Goal: Communication & Community: Answer question/provide support

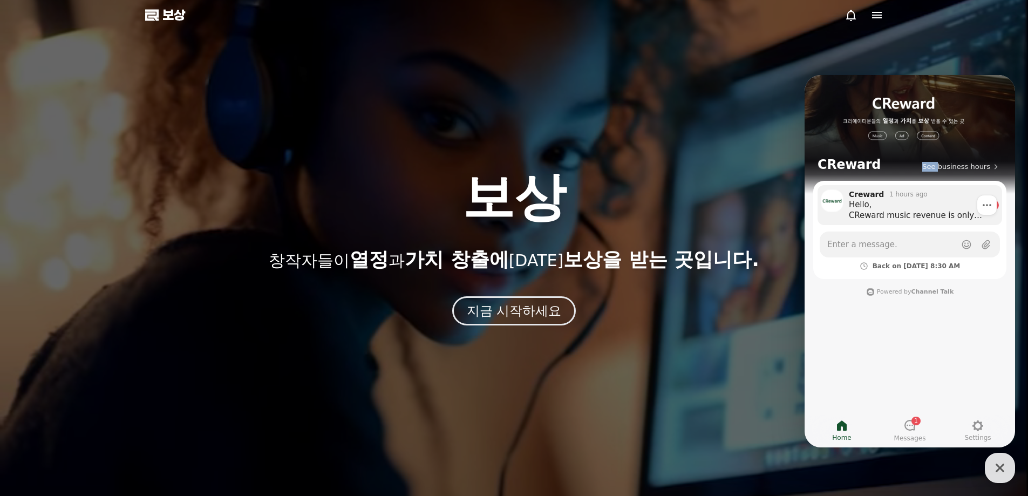
click at [946, 218] on div "Hello, CReward music revenue is only available on the YouTube platform." at bounding box center [916, 210] width 135 height 22
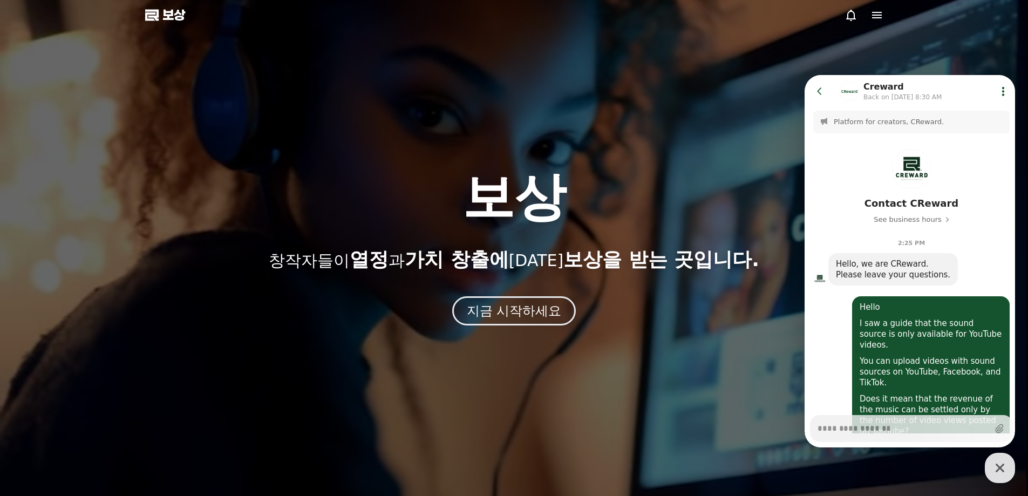
scroll to position [300, 0]
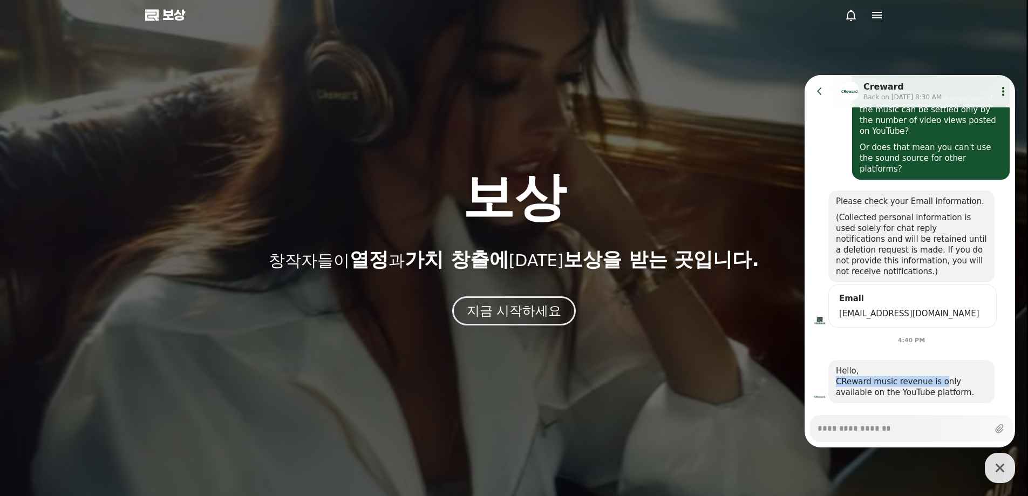
drag, startPoint x: 836, startPoint y: 362, endPoint x: 937, endPoint y: 361, distance: 100.4
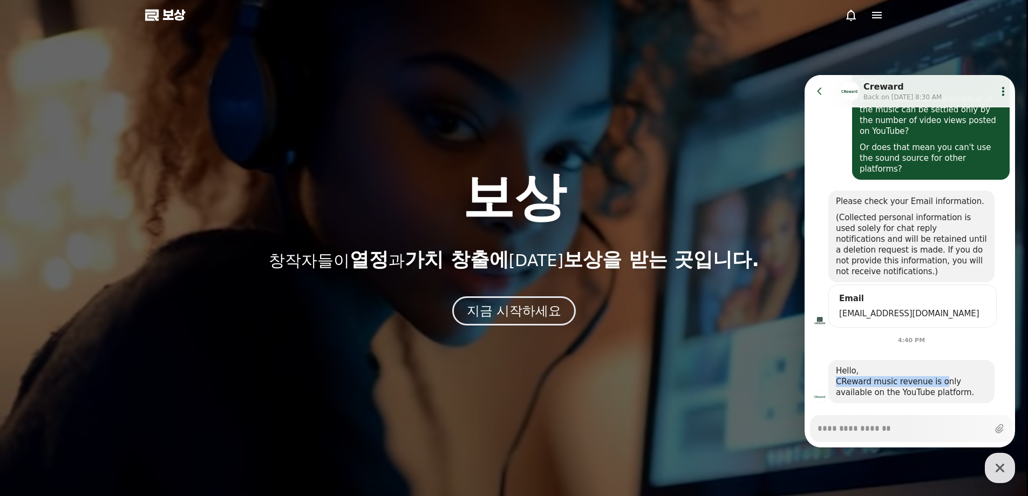
click at [937, 376] on div "CReward music revenue is only available on the YouTube platform." at bounding box center [911, 387] width 151 height 22
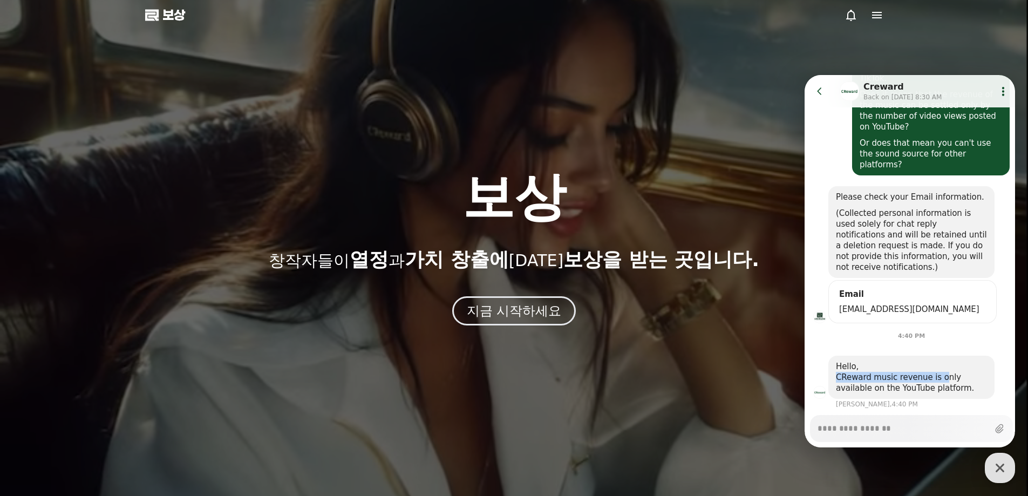
scroll to position [310, 0]
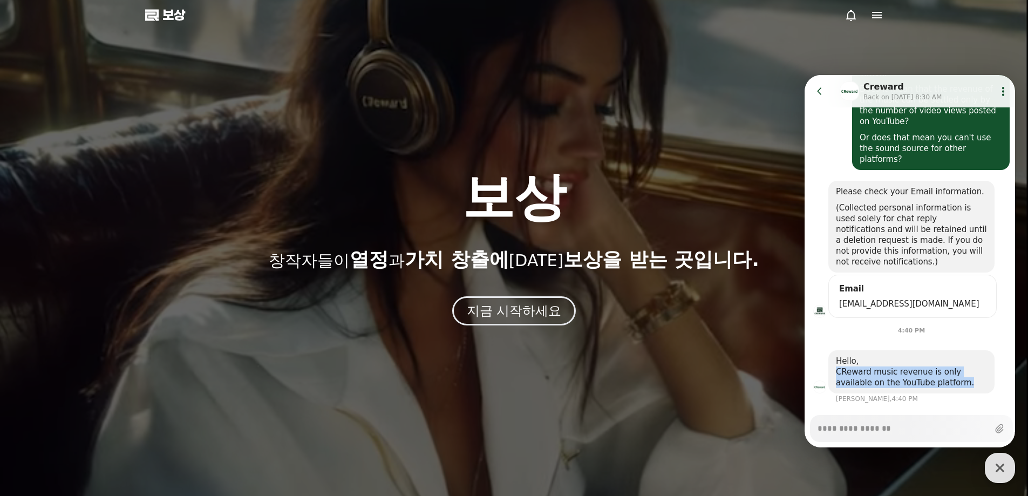
drag, startPoint x: 930, startPoint y: 363, endPoint x: 836, endPoint y: 350, distance: 94.7
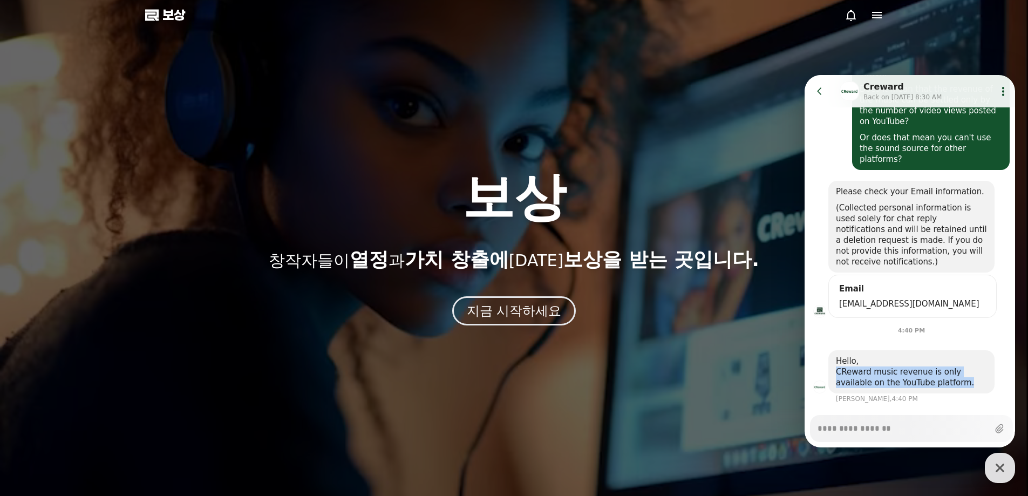
click at [836, 367] on div "CReward music revenue is only available on the YouTube platform." at bounding box center [911, 378] width 151 height 22
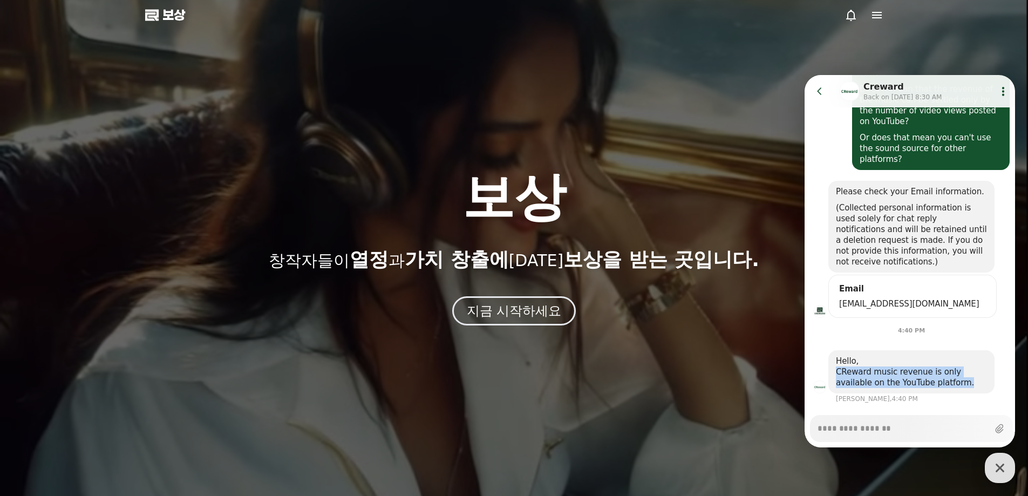
scroll to position [300, 0]
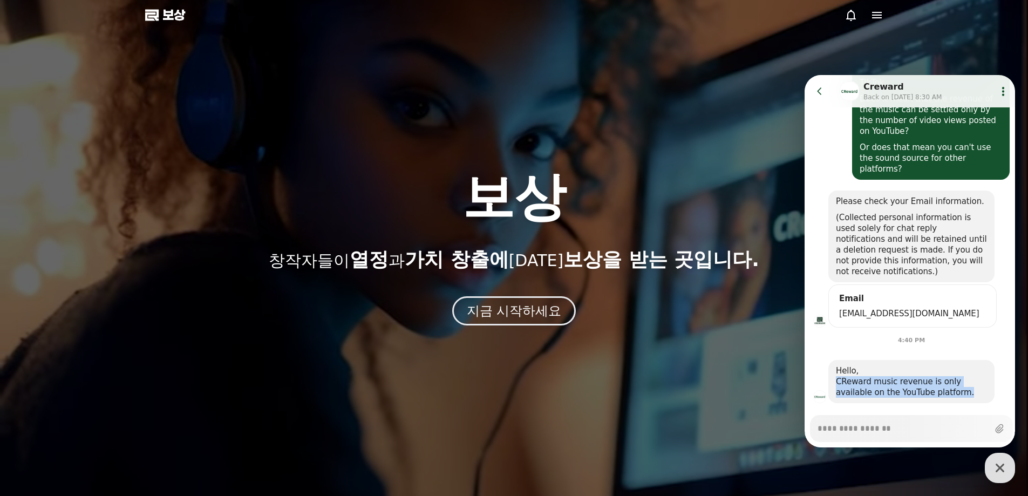
copy div "CReward music revenue is only available on the YouTube platform."
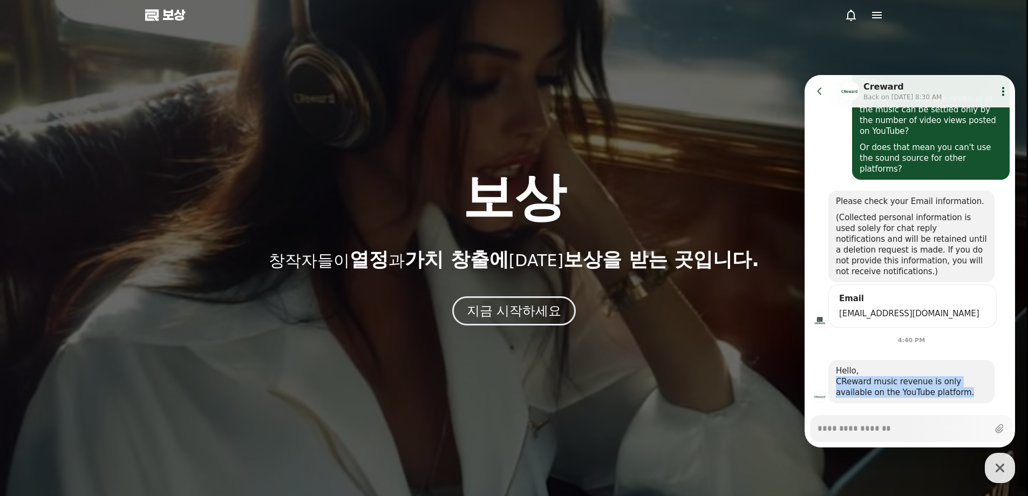
click at [930, 380] on div "Hello, CReward music revenue is only available on the YouTube platform." at bounding box center [912, 381] width 166 height 43
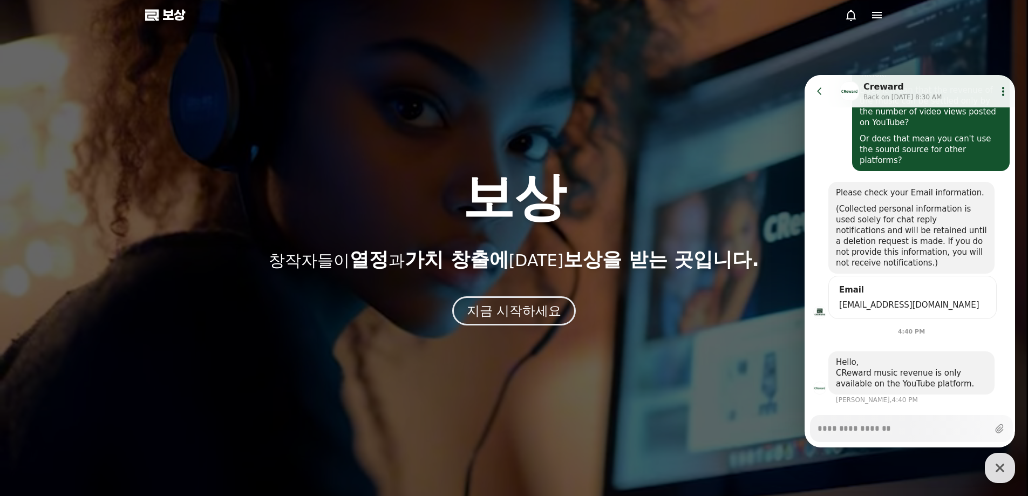
scroll to position [310, 0]
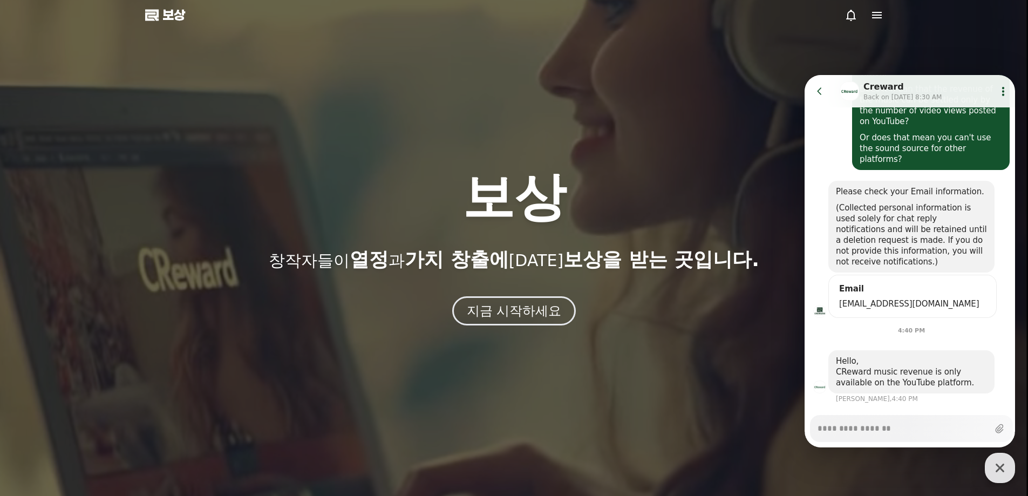
drag, startPoint x: 933, startPoint y: 376, endPoint x: 927, endPoint y: 367, distance: 10.2
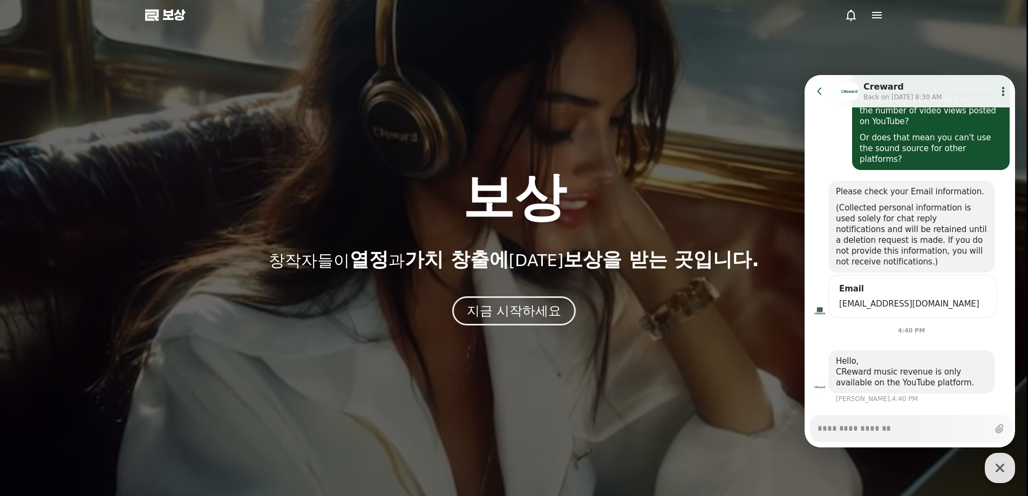
click at [928, 369] on div "Hello, CReward music revenue is only available on the YouTube platform. Creward…" at bounding box center [912, 376] width 214 height 53
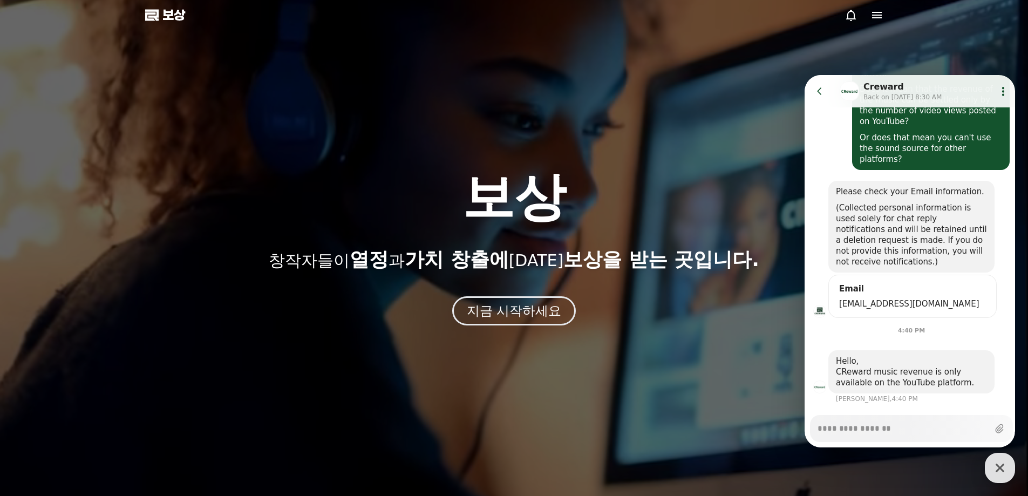
click at [915, 367] on div "CReward music revenue is only available on the YouTube platform." at bounding box center [911, 378] width 151 height 22
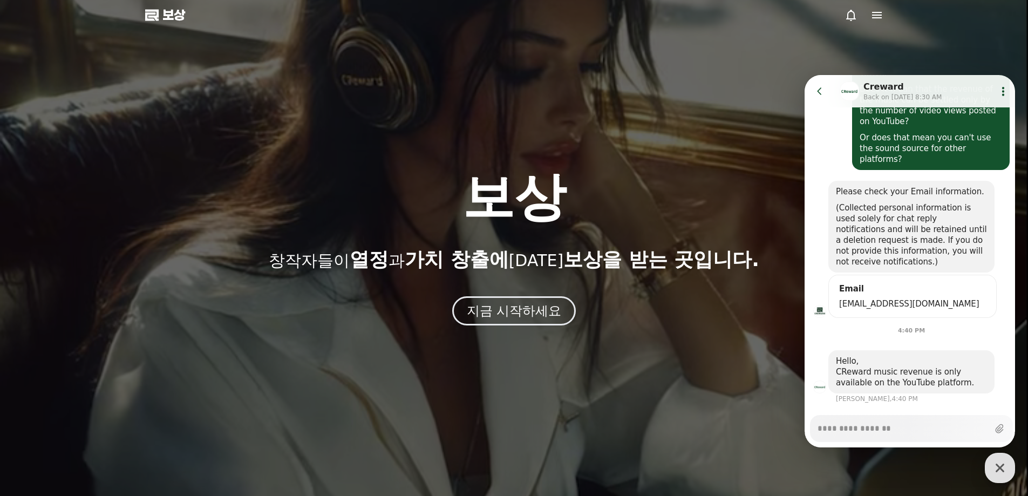
scroll to position [300, 0]
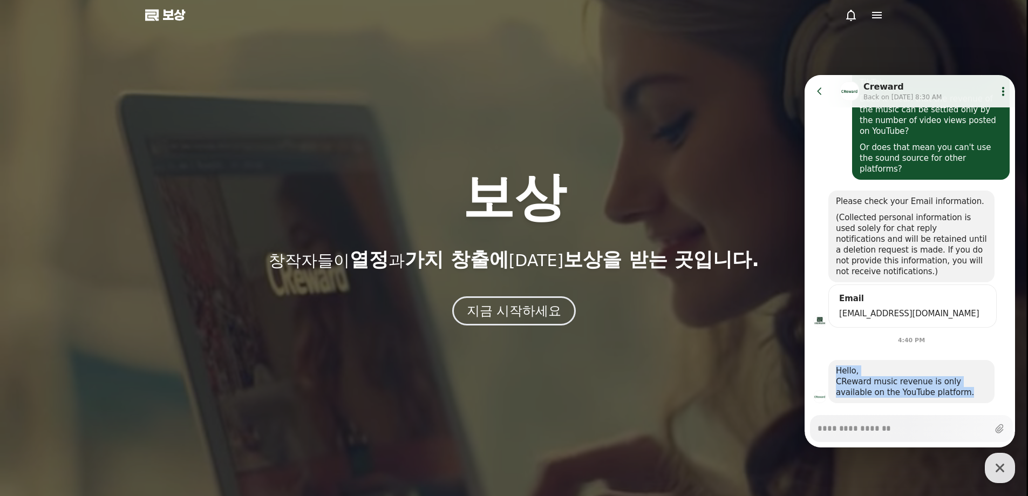
drag, startPoint x: 918, startPoint y: 371, endPoint x: 1541, endPoint y: 425, distance: 625.2
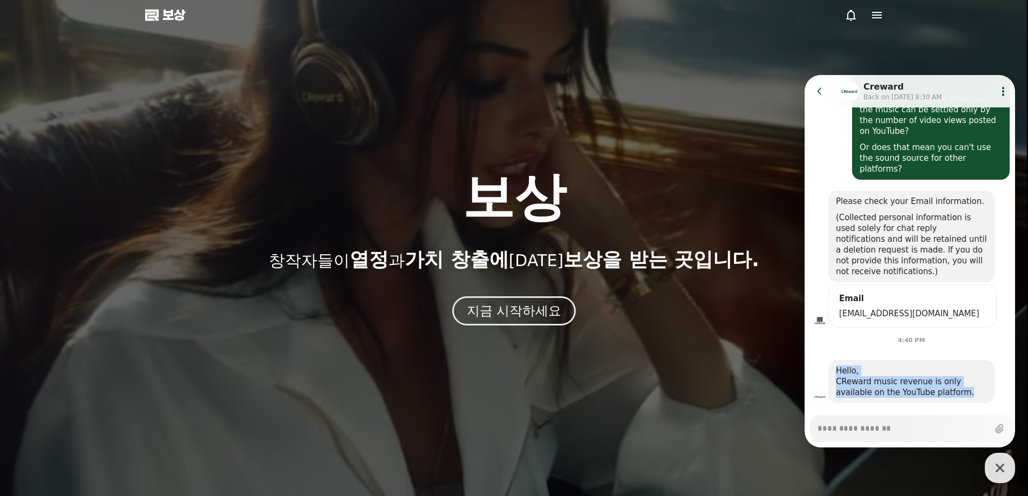
click at [834, 360] on div "Hello, CReward music revenue is only available on the YouTube platform." at bounding box center [912, 381] width 166 height 43
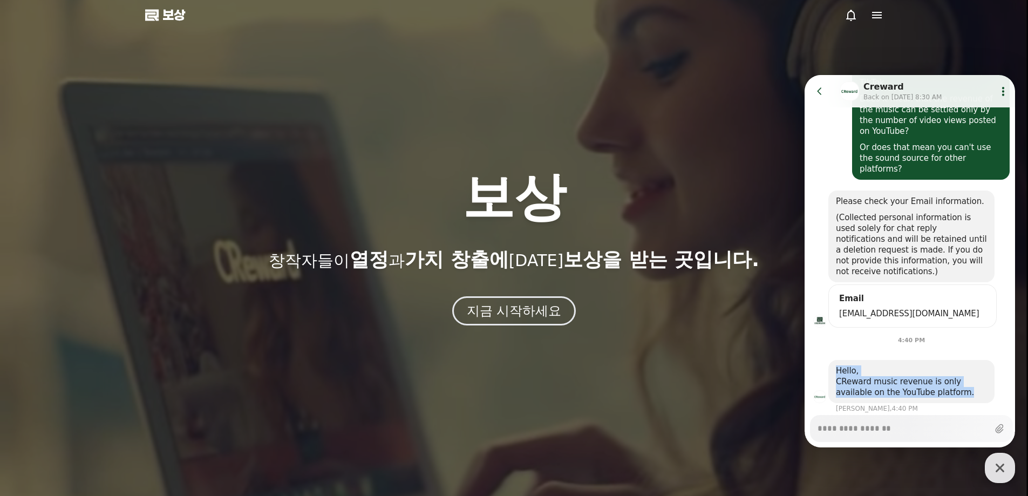
copy div "Hello, CReward music revenue is only available on the YouTube platform."
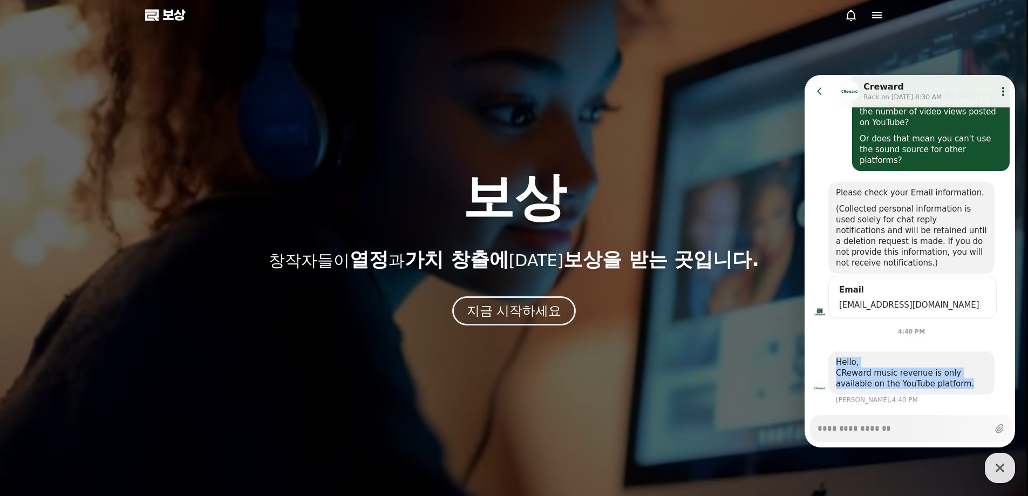
scroll to position [310, 0]
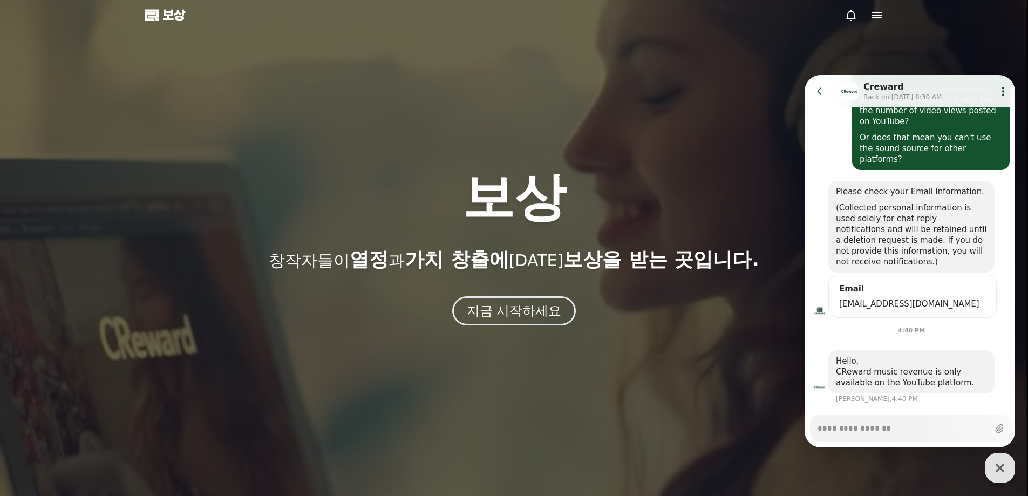
click at [871, 432] on textarea "Messenger Input Textarea" at bounding box center [903, 425] width 171 height 18
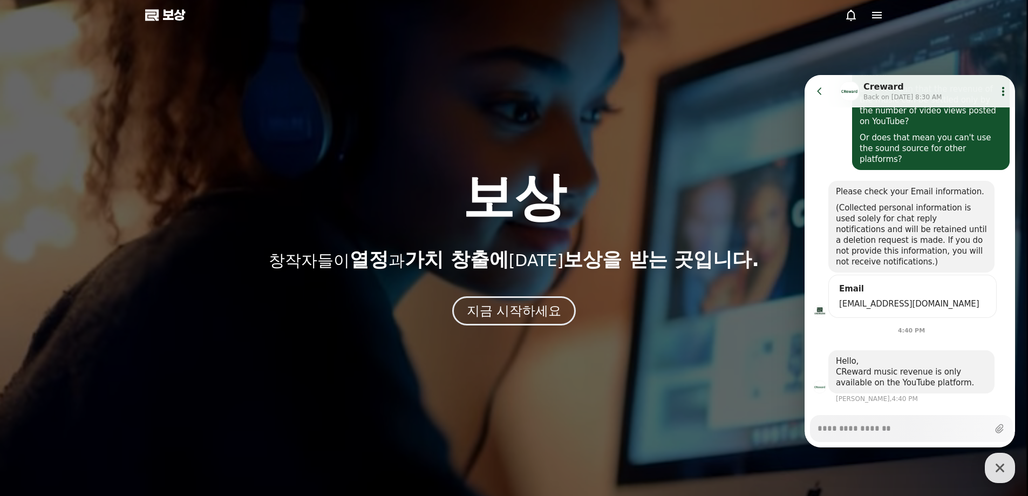
paste textarea "**********"
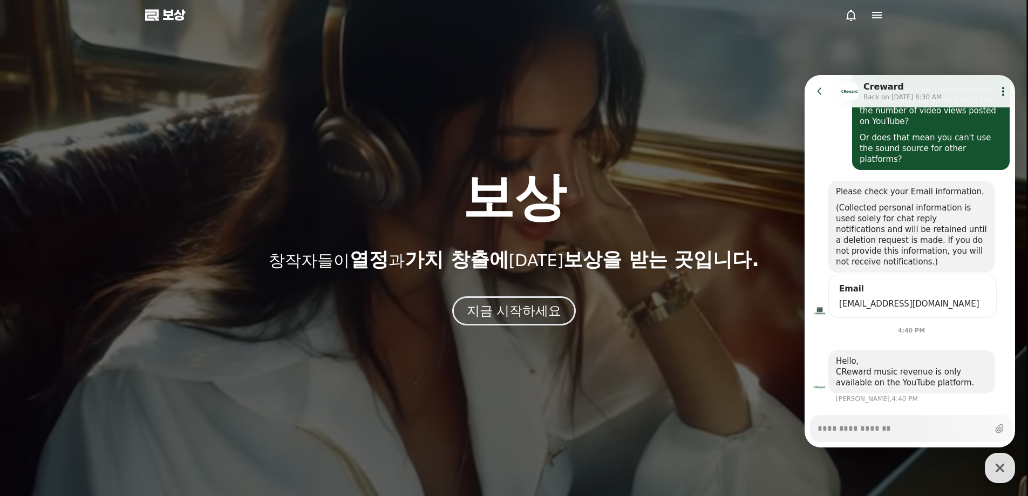
type textarea "*"
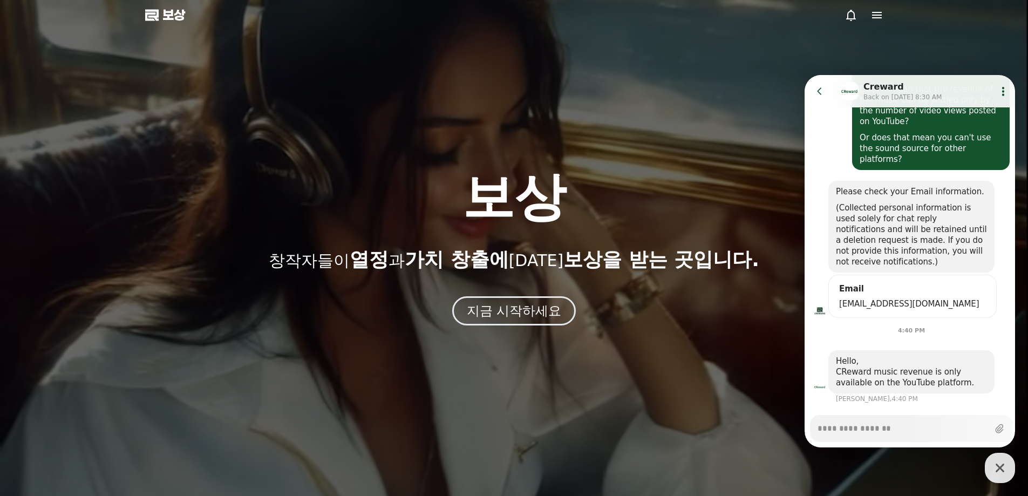
type textarea "**********"
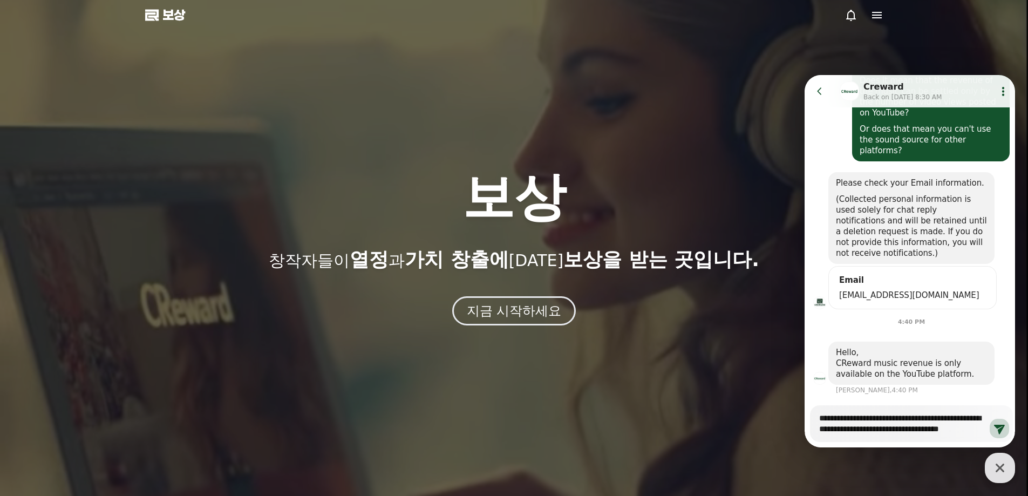
type textarea "*"
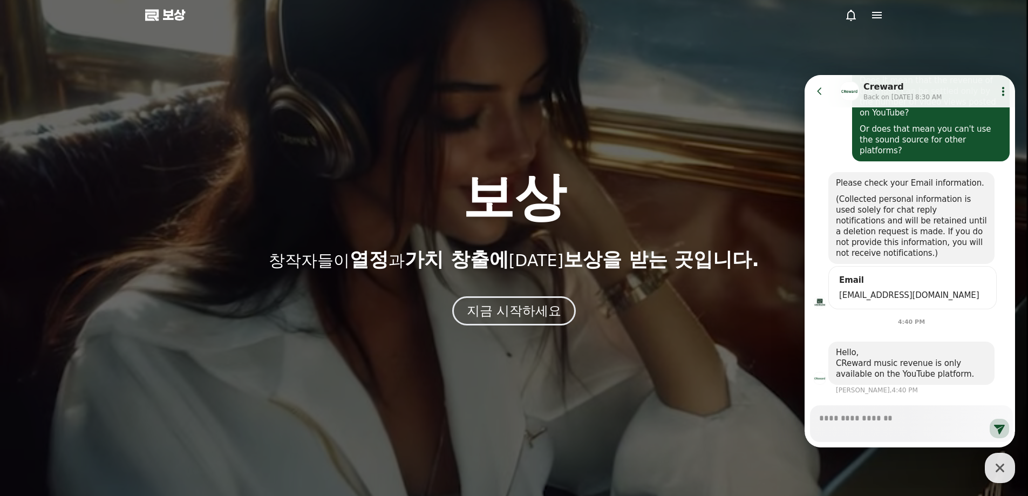
scroll to position [385, 0]
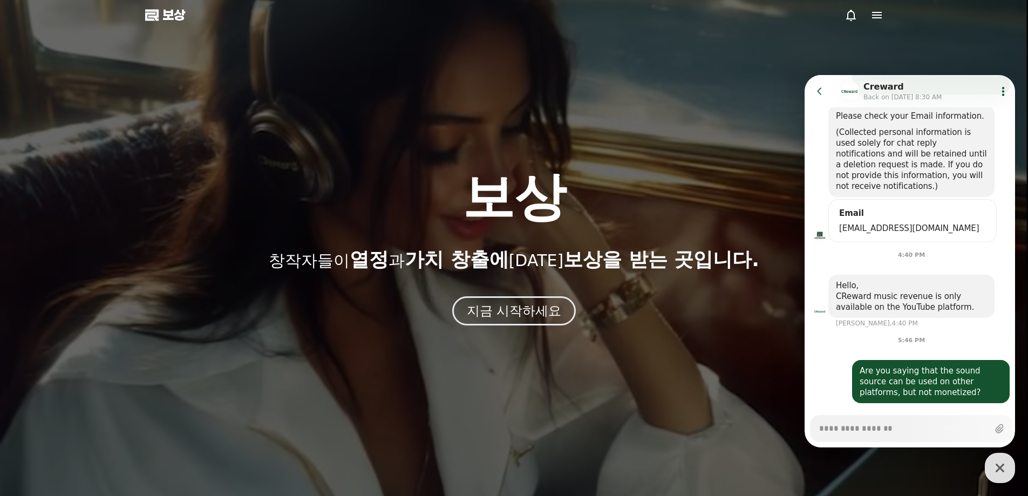
click at [932, 291] on div "Hello, CReward music revenue is only available on the YouTube platform." at bounding box center [912, 296] width 166 height 43
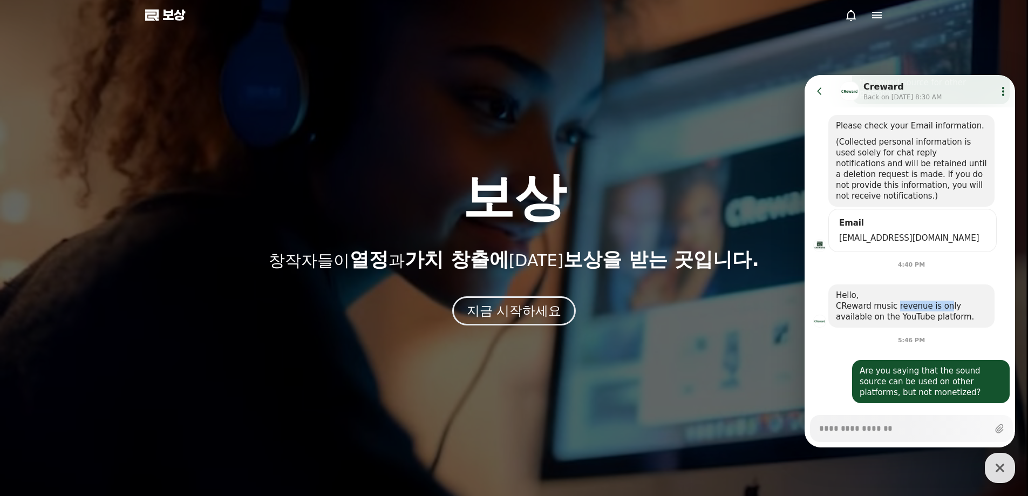
drag, startPoint x: 938, startPoint y: 288, endPoint x: 892, endPoint y: 287, distance: 45.9
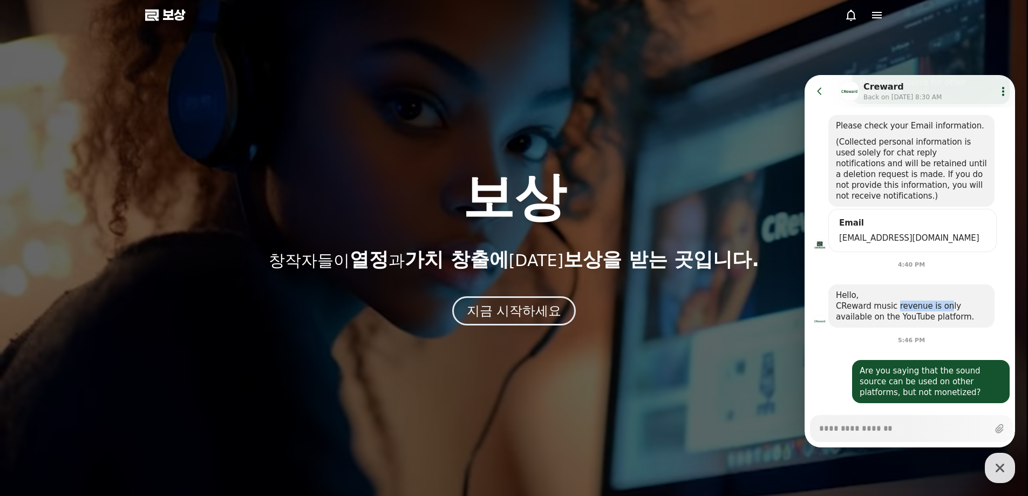
click at [892, 301] on div "CReward music revenue is only available on the YouTube platform." at bounding box center [911, 312] width 151 height 22
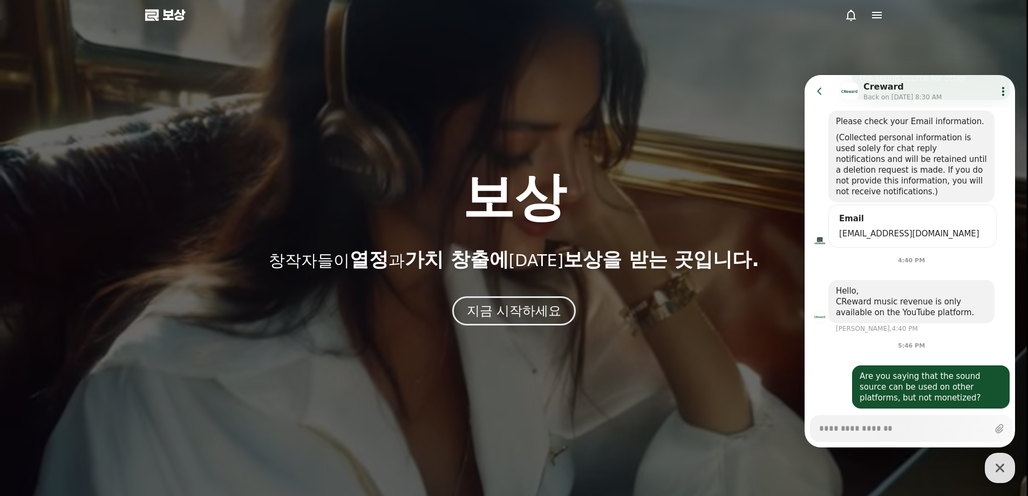
click at [925, 296] on div "Hello, CReward music revenue is only available on the YouTube platform." at bounding box center [912, 301] width 166 height 43
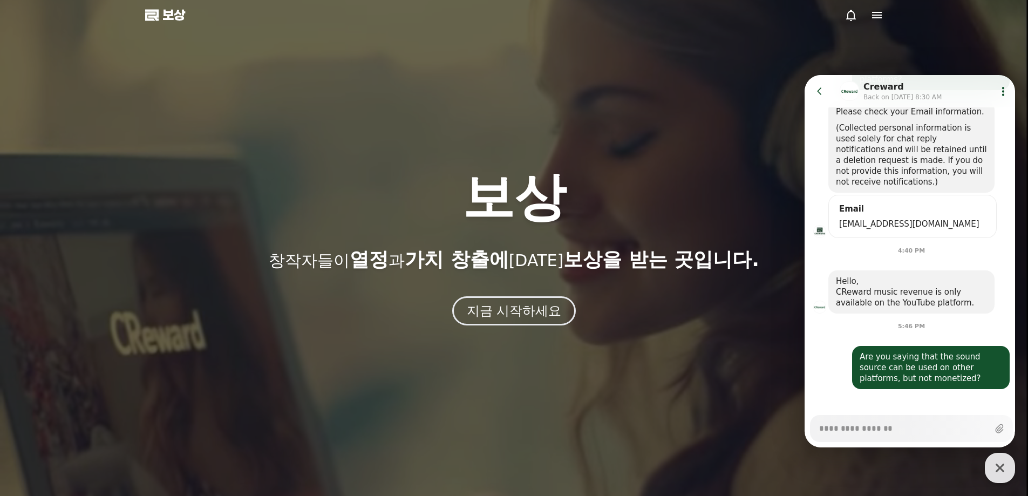
scroll to position [376, 0]
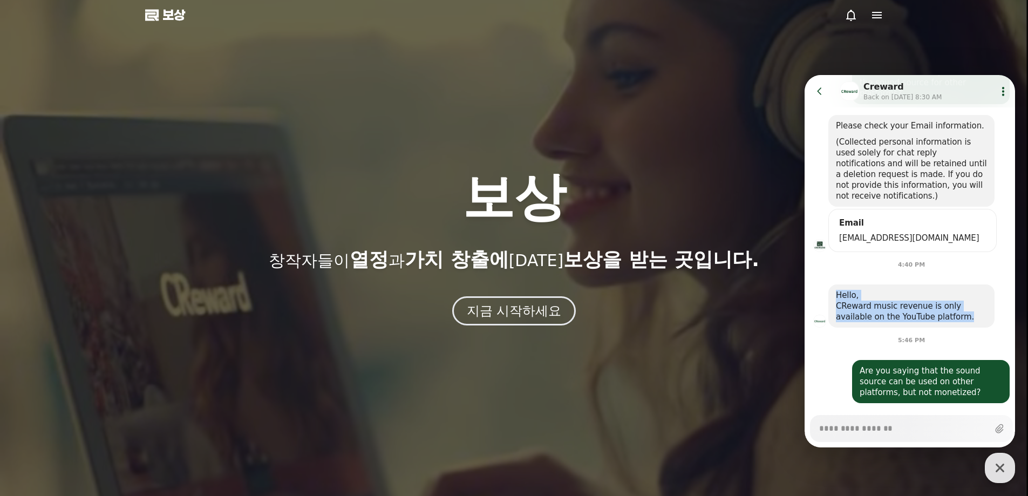
drag, startPoint x: 928, startPoint y: 296, endPoint x: 819, endPoint y: 272, distance: 112.4
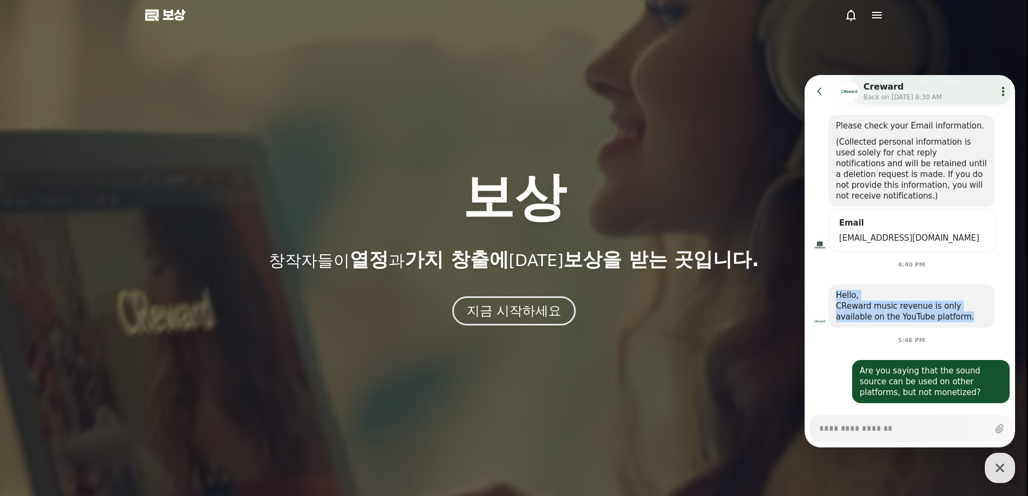
click at [833, 284] on div "Hello, CReward music revenue is only available on the YouTube platform." at bounding box center [912, 305] width 166 height 43
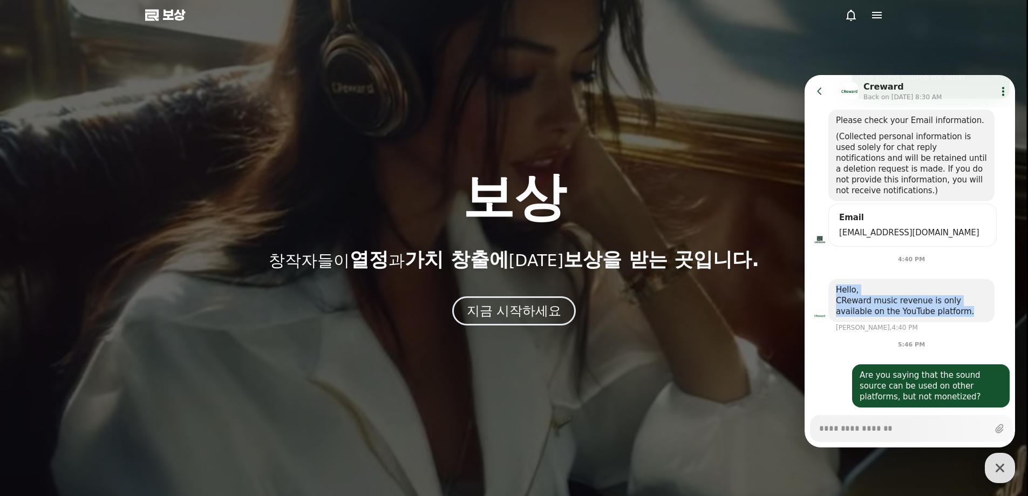
copy div "Hello, CReward music revenue is only available on the YouTube platform."
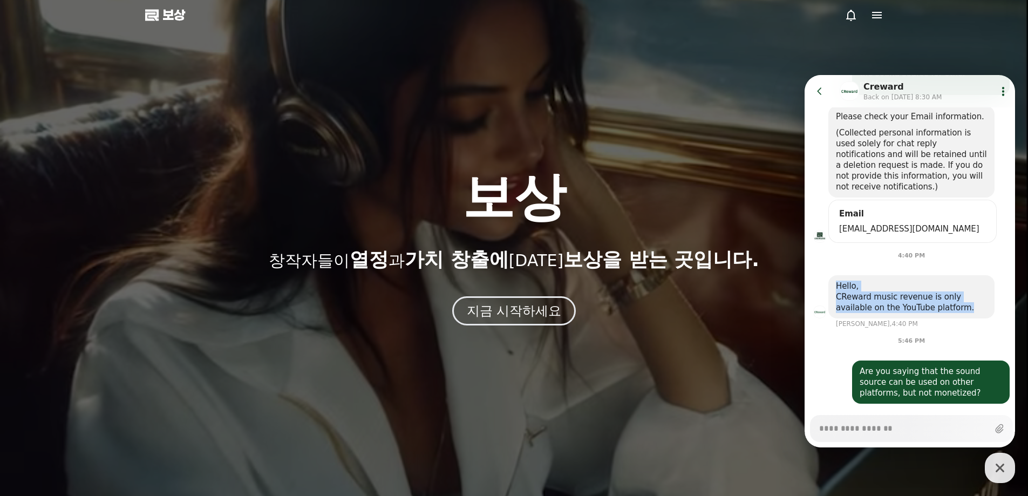
scroll to position [385, 0]
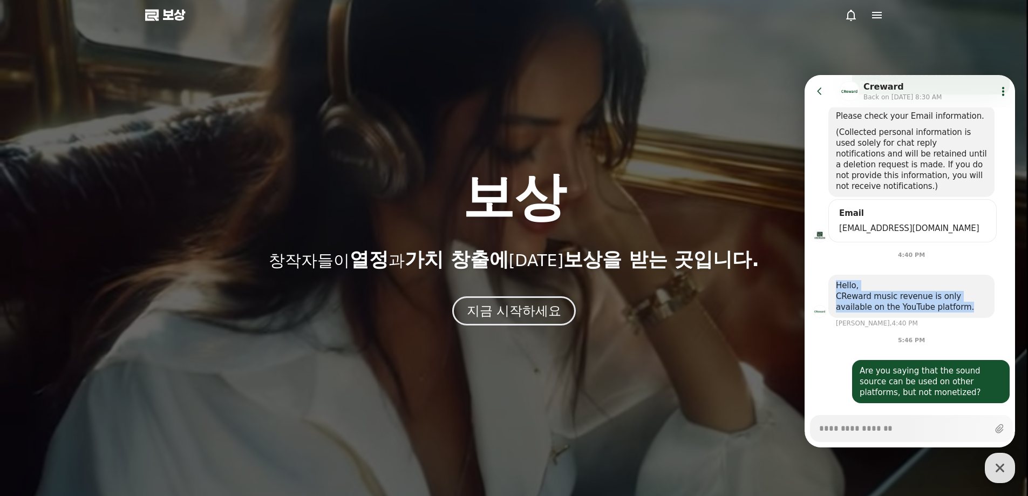
type textarea "*"
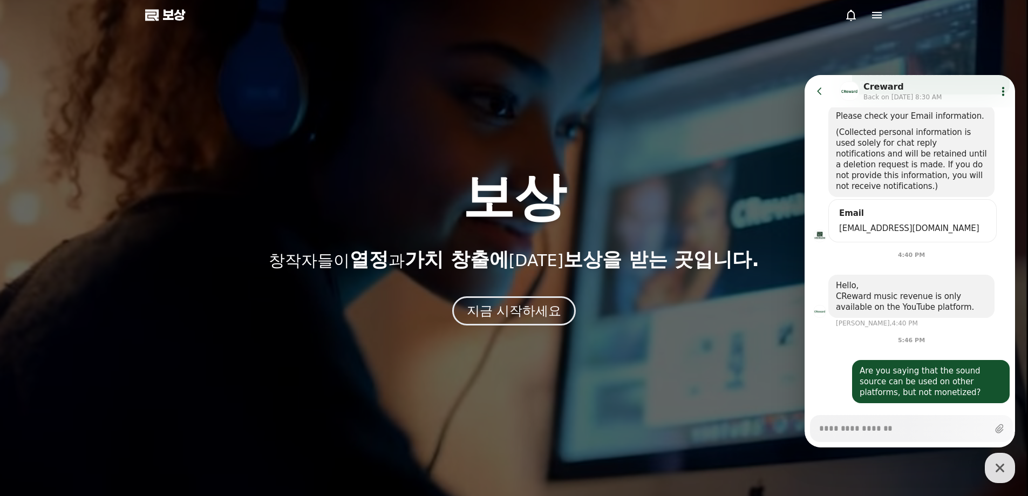
click at [845, 403] on div at bounding box center [912, 417] width 214 height 29
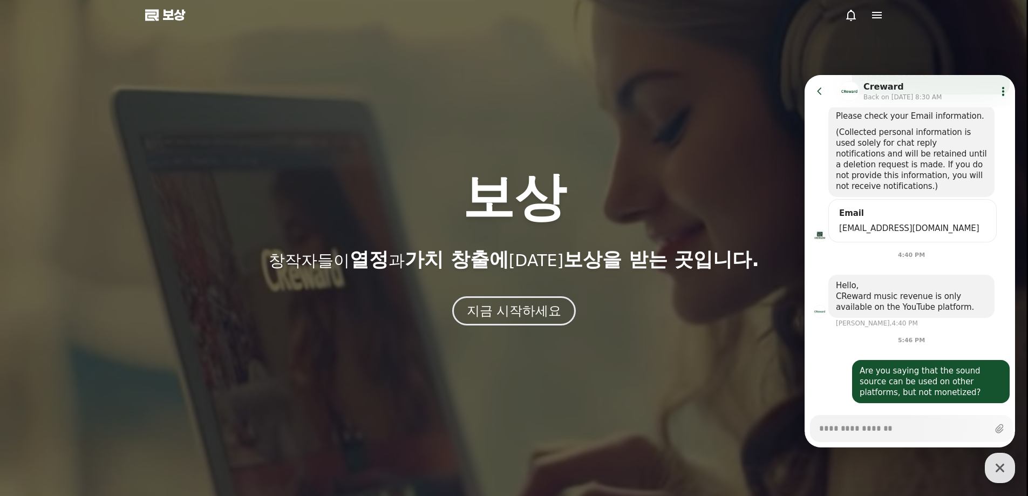
click at [490, 390] on div at bounding box center [514, 248] width 1028 height 496
